Goal: Information Seeking & Learning: Understand process/instructions

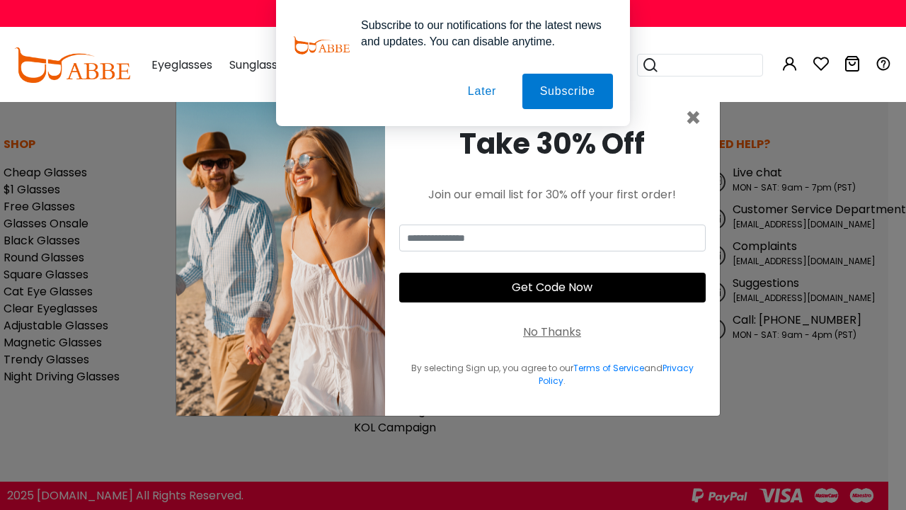
click at [607, 367] on link "Terms of Service" at bounding box center [608, 368] width 71 height 12
